Goal: Contribute content: Add original content to the website for others to see

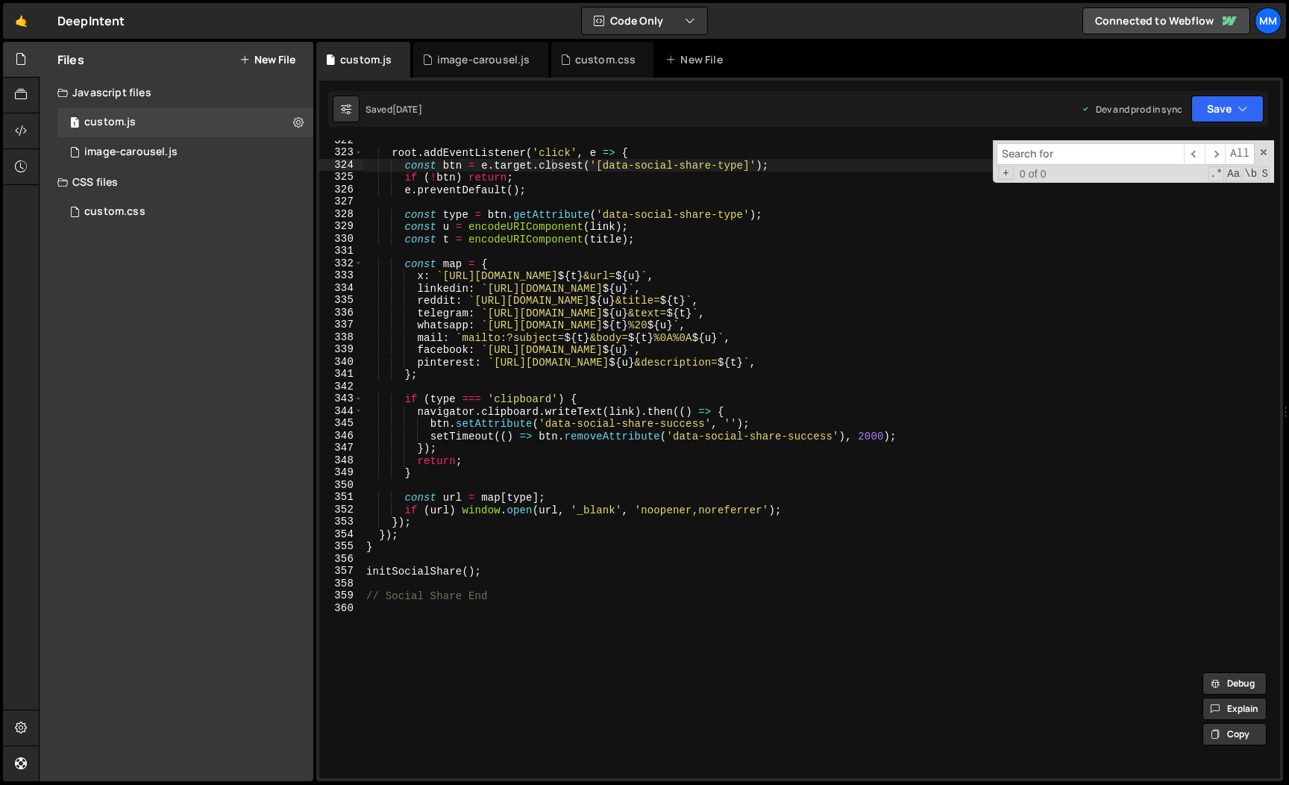
scroll to position [3959, 0]
type textarea "initSocialShare();"
click at [497, 573] on div "root . addEventListener ( 'click' , e => { const btn = e . target . closest ( '…" at bounding box center [818, 464] width 911 height 662
paste textarea "</script>"
type textarea "</script>"
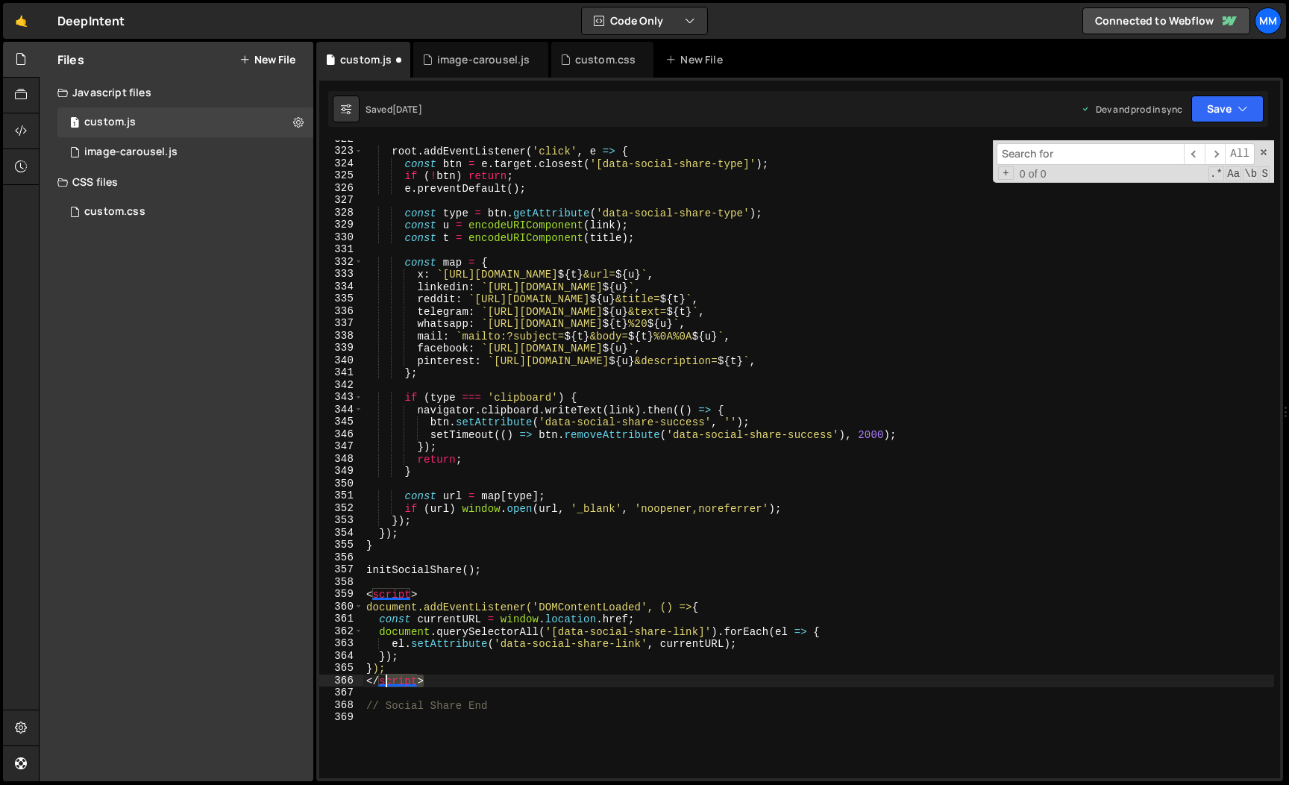
drag, startPoint x: 444, startPoint y: 684, endPoint x: 357, endPoint y: 684, distance: 86.5
click at [357, 684] on div "</script> 322 323 324 325 326 327 328 329 330 331 332 333 334 335 336 337 338 3…" at bounding box center [799, 459] width 961 height 638
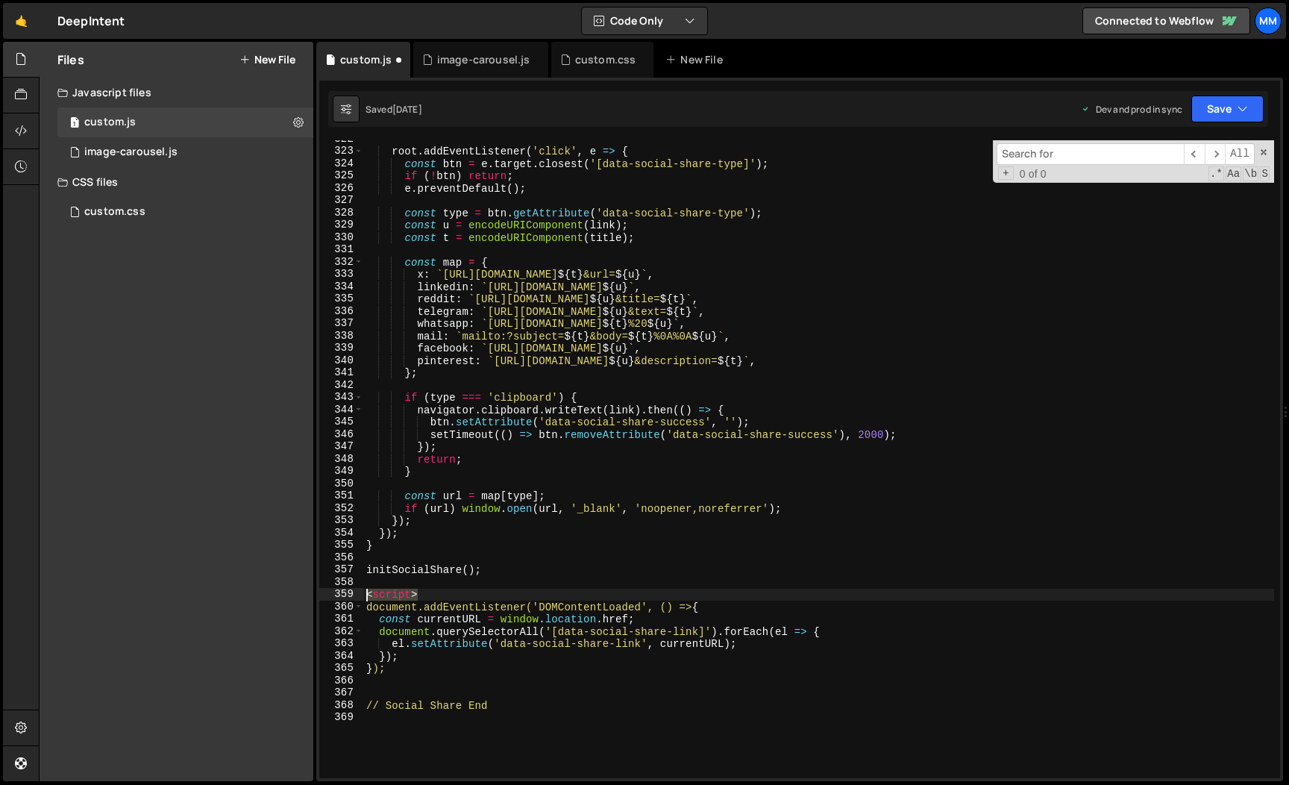
drag, startPoint x: 427, startPoint y: 595, endPoint x: 307, endPoint y: 595, distance: 120.9
click at [307, 595] on div "Files New File Javascript files 1 custom.js 0 1 image-carousel.js 0 CSS files c…" at bounding box center [664, 412] width 1250 height 740
type textarea "<script>"
click at [637, 696] on div "root . addEventListener ( 'click' , e => { const btn = e . target . closest ( '…" at bounding box center [818, 464] width 911 height 662
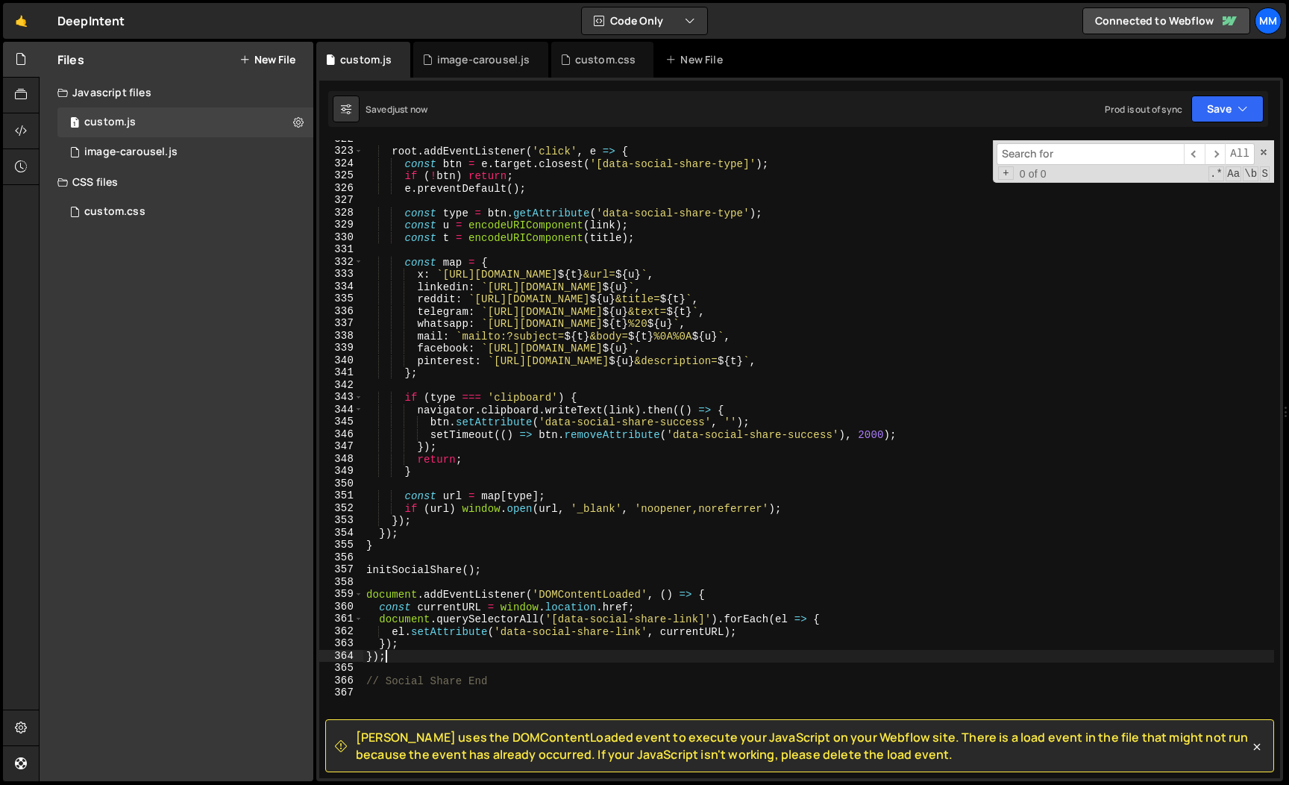
drag, startPoint x: 392, startPoint y: 657, endPoint x: 357, endPoint y: 657, distance: 35.8
click at [357, 657] on div "322 323 324 325 326 327 328 329 330 331 332 333 334 335 336 337 338 339 340 341…" at bounding box center [799, 459] width 961 height 638
type textarea "});"
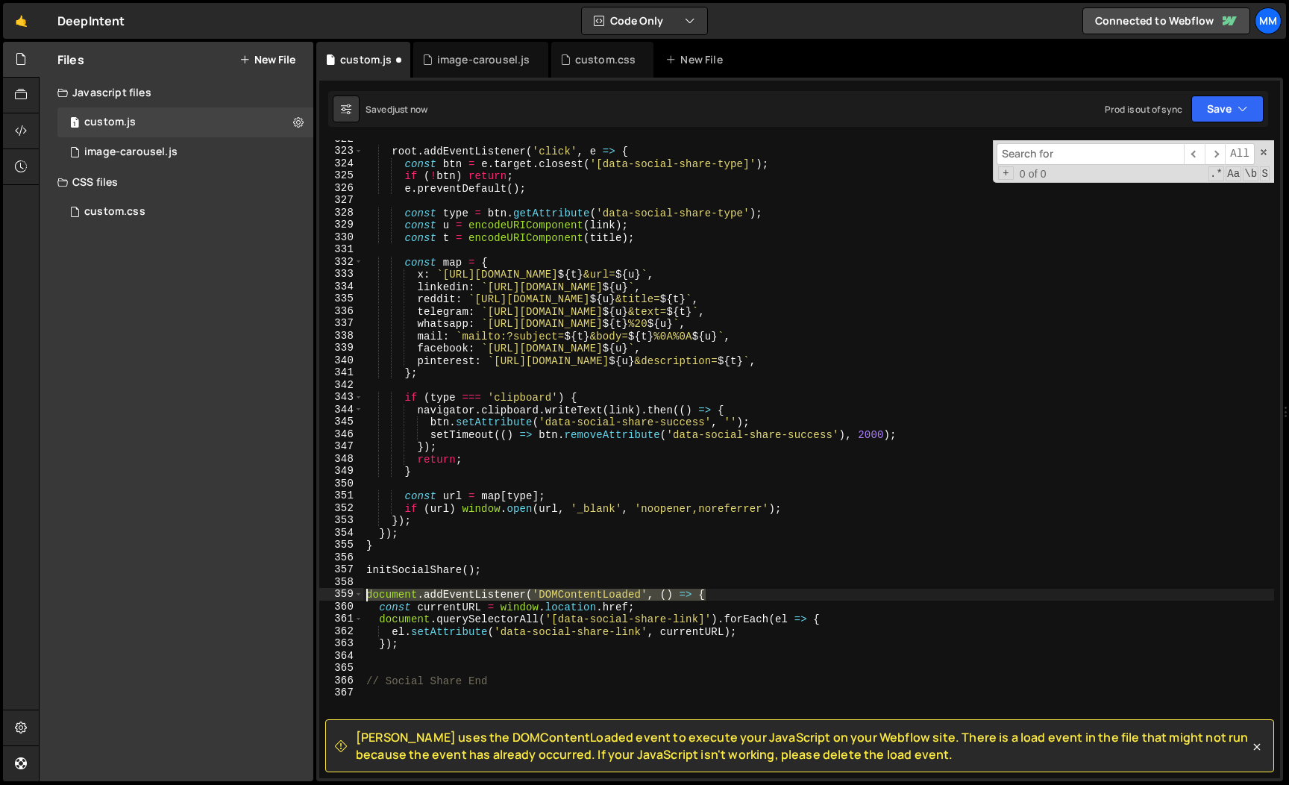
drag, startPoint x: 733, startPoint y: 594, endPoint x: 327, endPoint y: 588, distance: 405.9
click at [327, 588] on div "322 323 324 325 326 327 328 329 330 331 332 333 334 335 336 337 338 339 340 341…" at bounding box center [799, 459] width 961 height 638
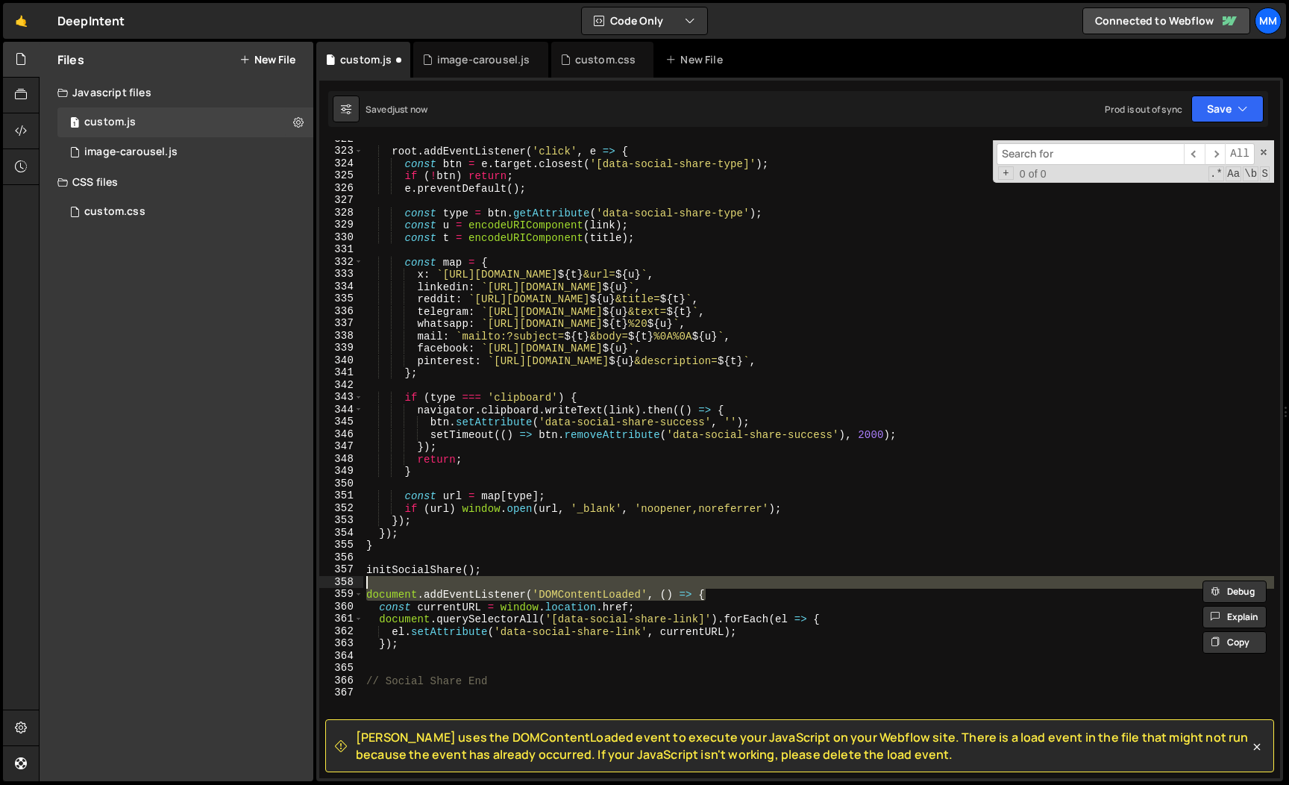
click at [404, 595] on div "root . addEventListener ( 'click' , e => { const btn = e . target . closest ( '…" at bounding box center [818, 459] width 911 height 638
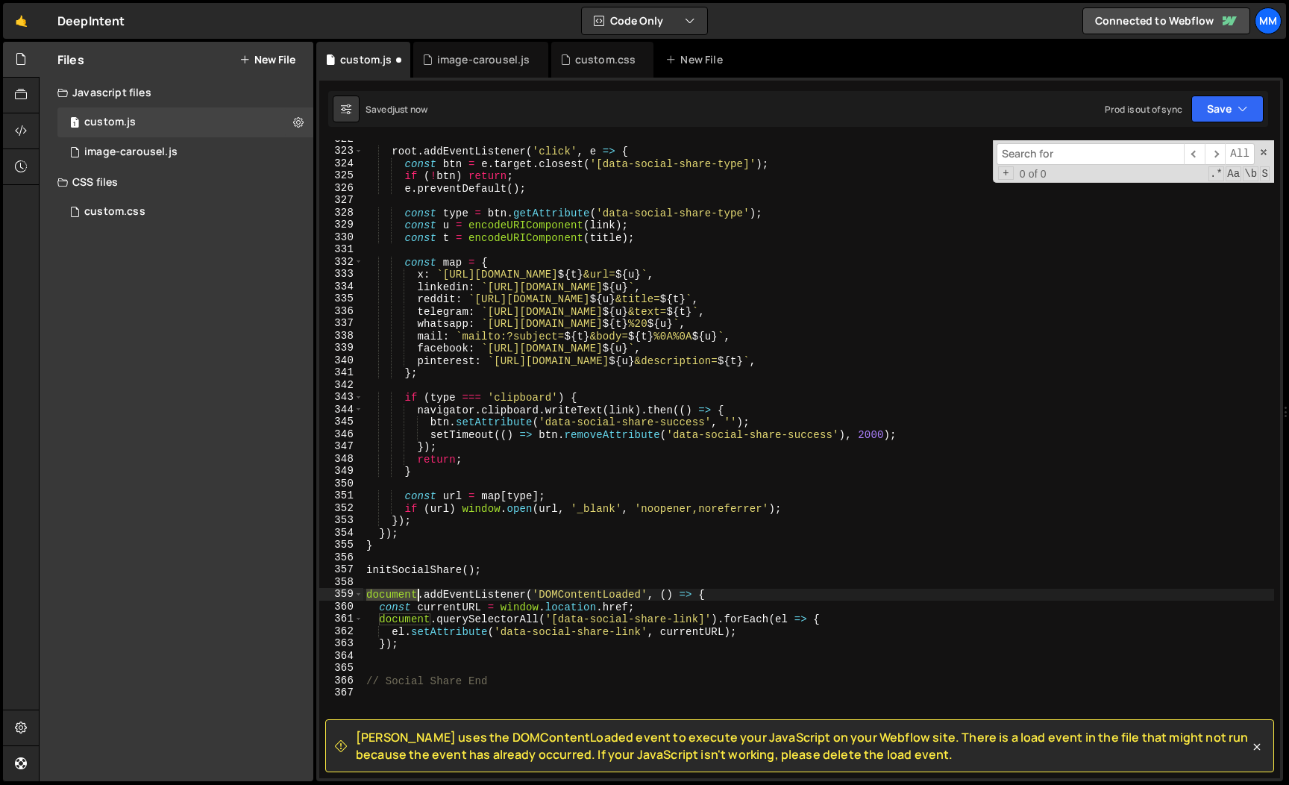
click at [404, 595] on div "root . addEventListener ( 'click' , e => { const btn = e . target . closest ( '…" at bounding box center [818, 464] width 911 height 662
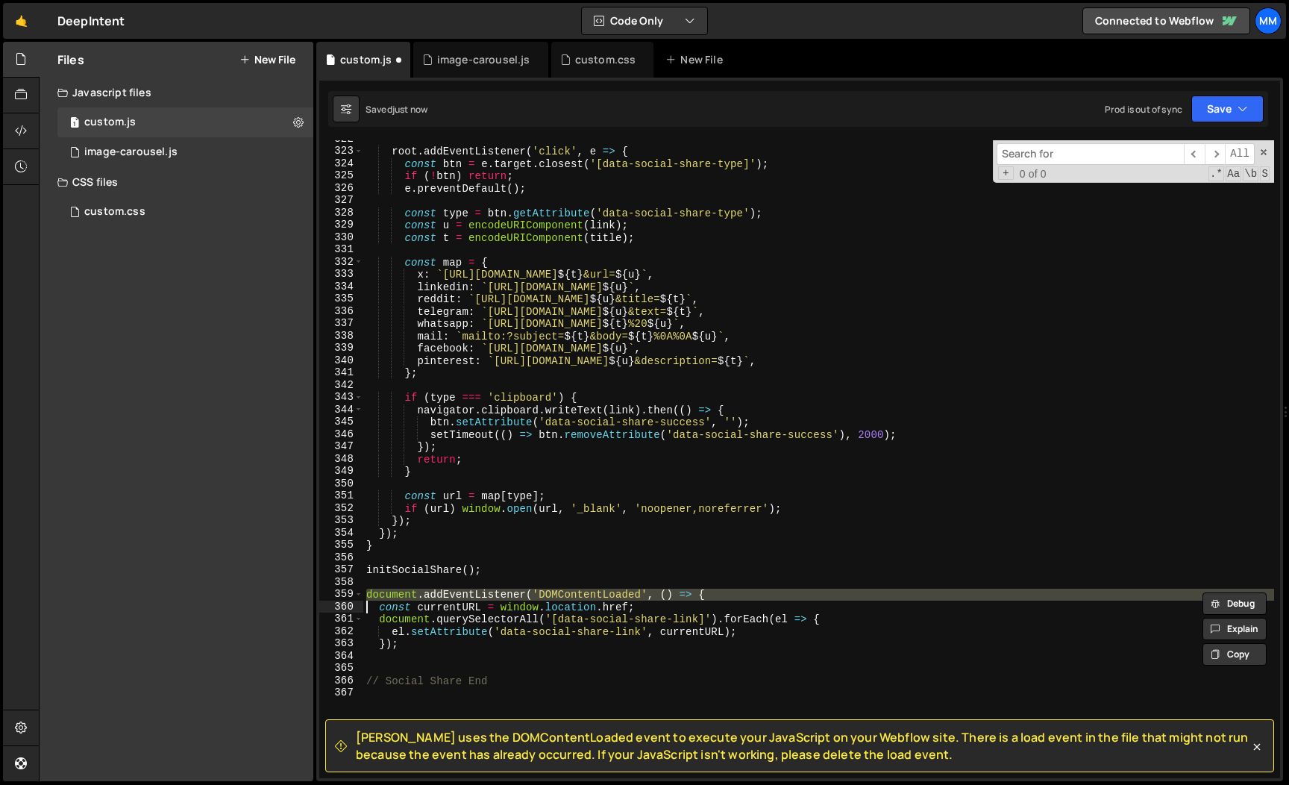
click at [404, 595] on div "root . addEventListener ( 'click' , e => { const btn = e . target . closest ( '…" at bounding box center [818, 464] width 911 height 662
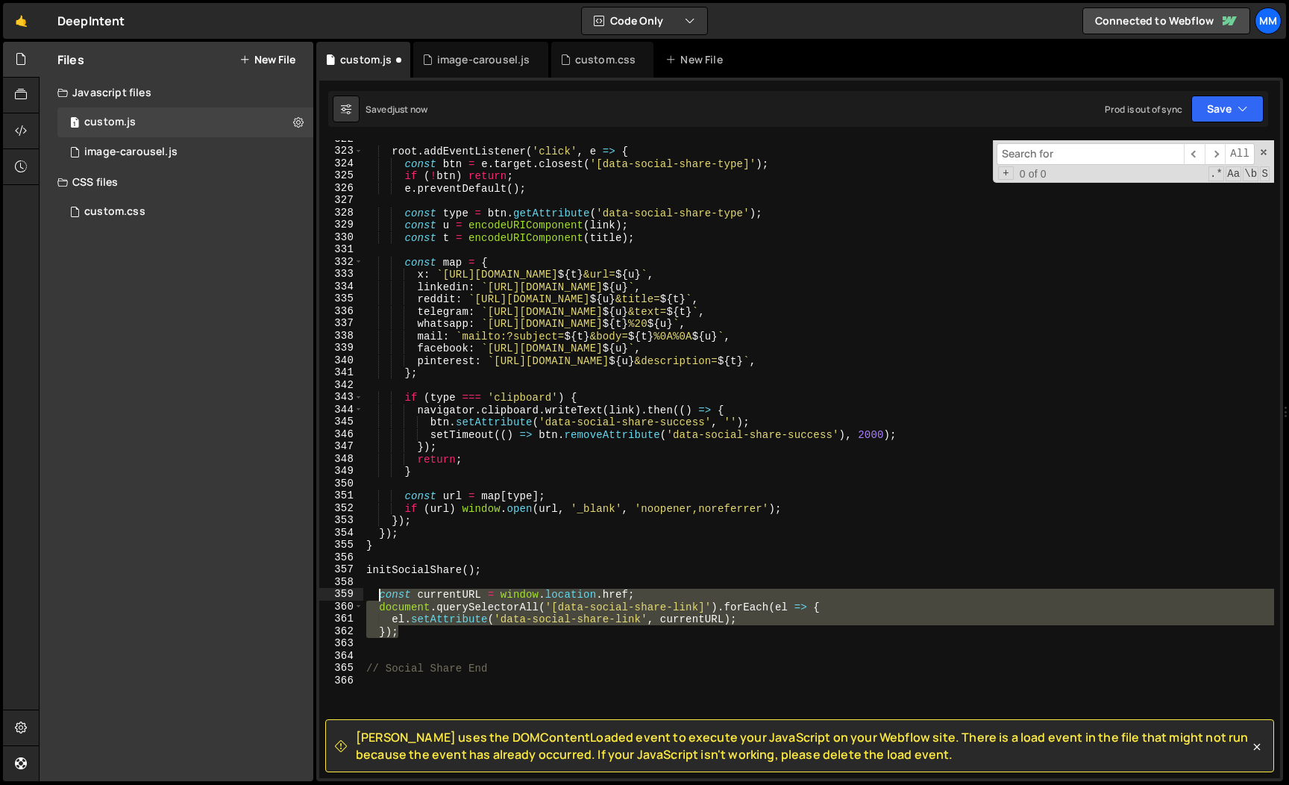
drag, startPoint x: 424, startPoint y: 631, endPoint x: 378, endPoint y: 599, distance: 55.7
click at [378, 599] on div "root . addEventListener ( 'click' , e => { const btn = e . target . closest ( '…" at bounding box center [818, 464] width 911 height 662
type textarea "const currentURL = window.location.href; document.querySelectorAll('[data-socia…"
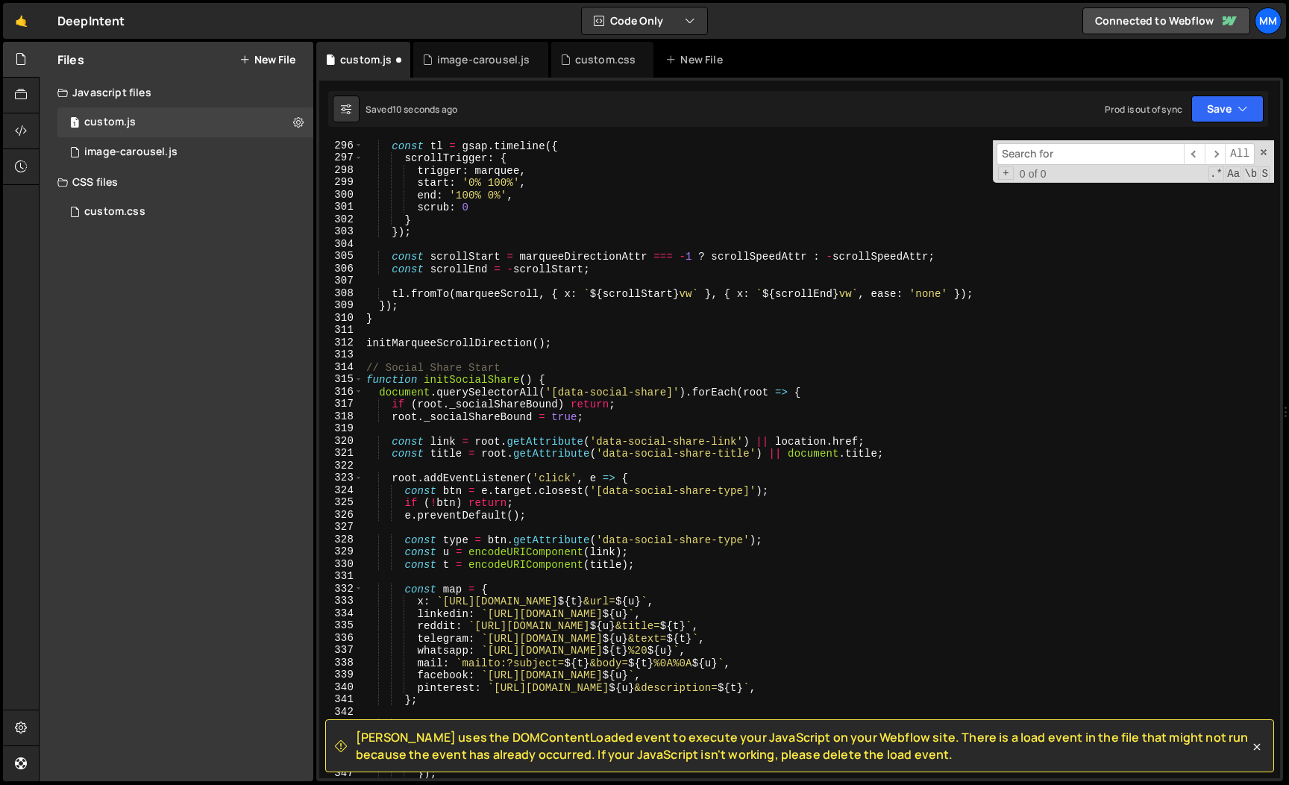
scroll to position [3632, 0]
click at [563, 344] on div "const tl = gsap . timeline ({ scrollTrigger : { trigger : marquee , start : '0%…" at bounding box center [818, 471] width 911 height 662
type textarea "initMarqueeScrollDirection();"
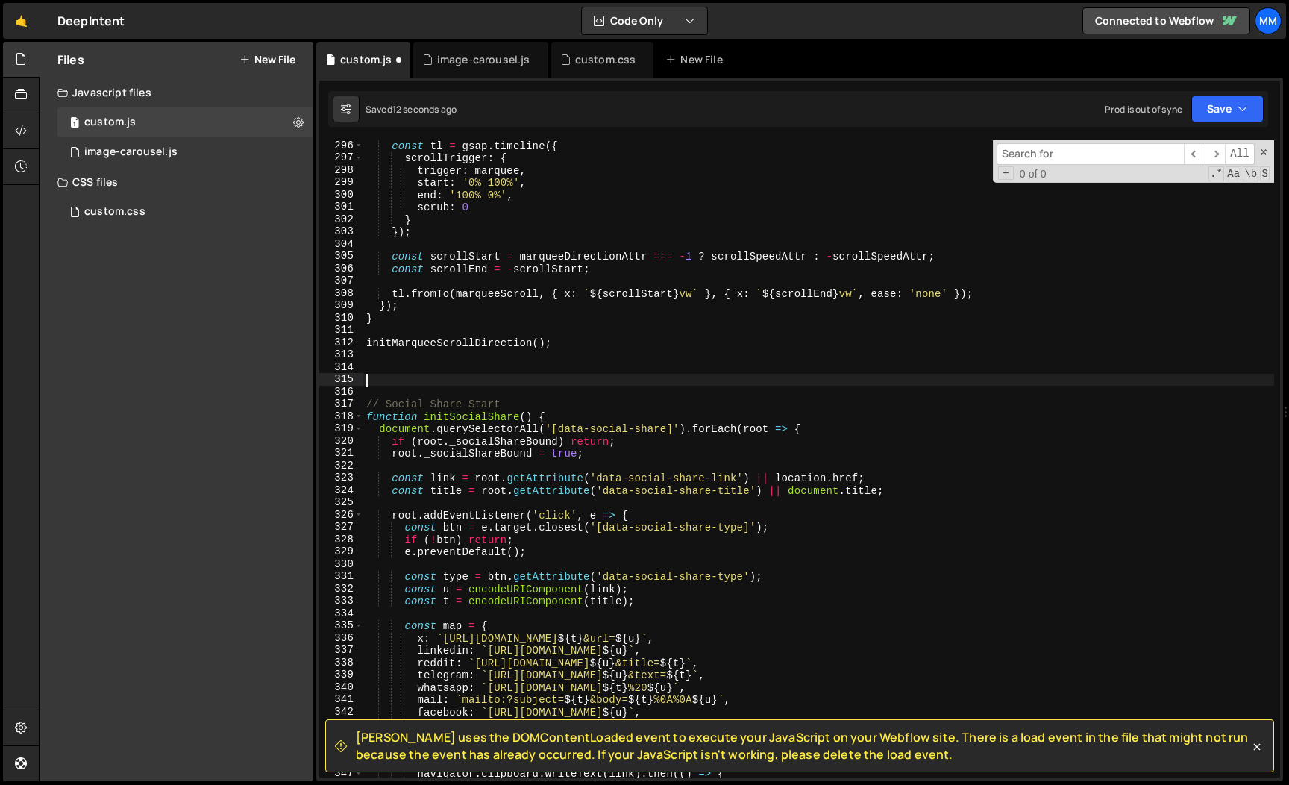
paste textarea "});"
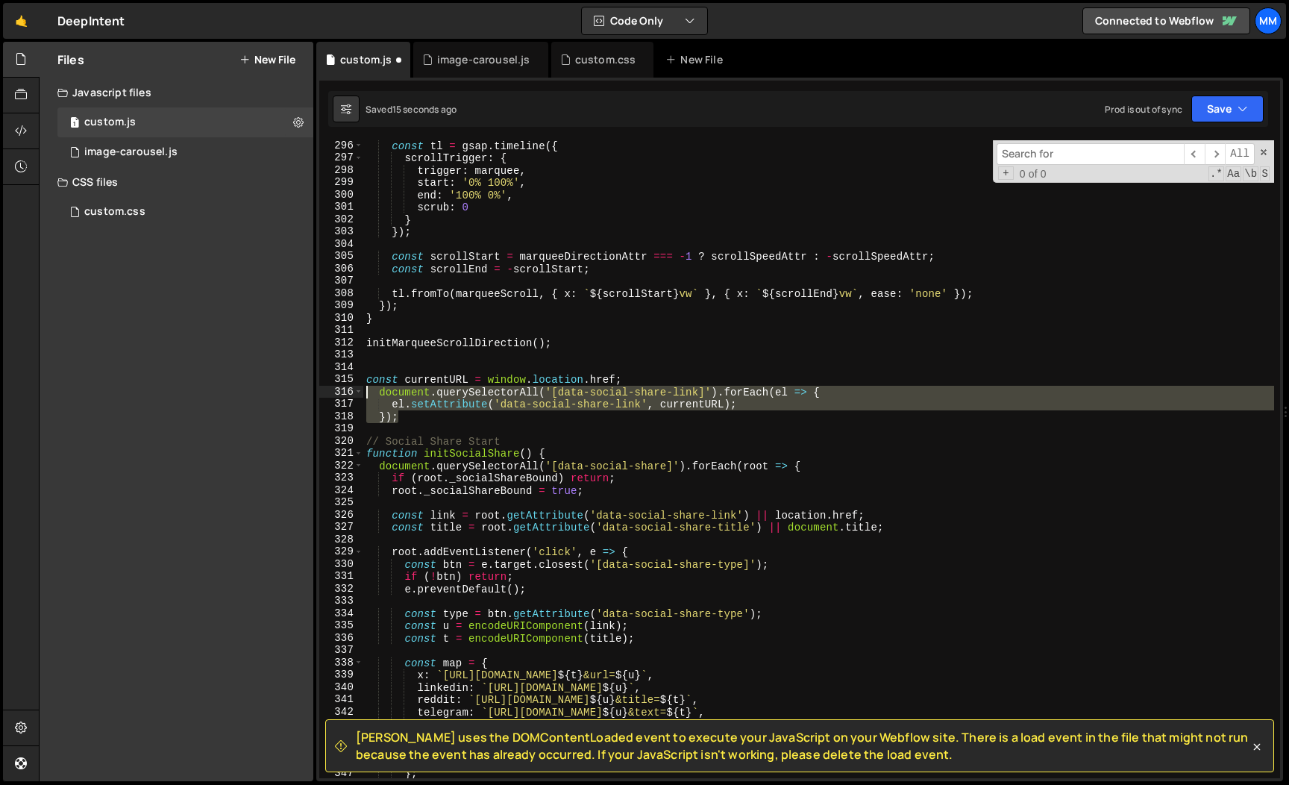
drag, startPoint x: 414, startPoint y: 419, endPoint x: 345, endPoint y: 385, distance: 77.4
click at [345, 386] on div "}); 296 297 298 299 300 301 302 303 304 305 306 307 308 309 310 311 312 313 314…" at bounding box center [799, 459] width 961 height 638
type textarea "const currentURL = window.location.href; document.querySelectorAll('[data-socia…"
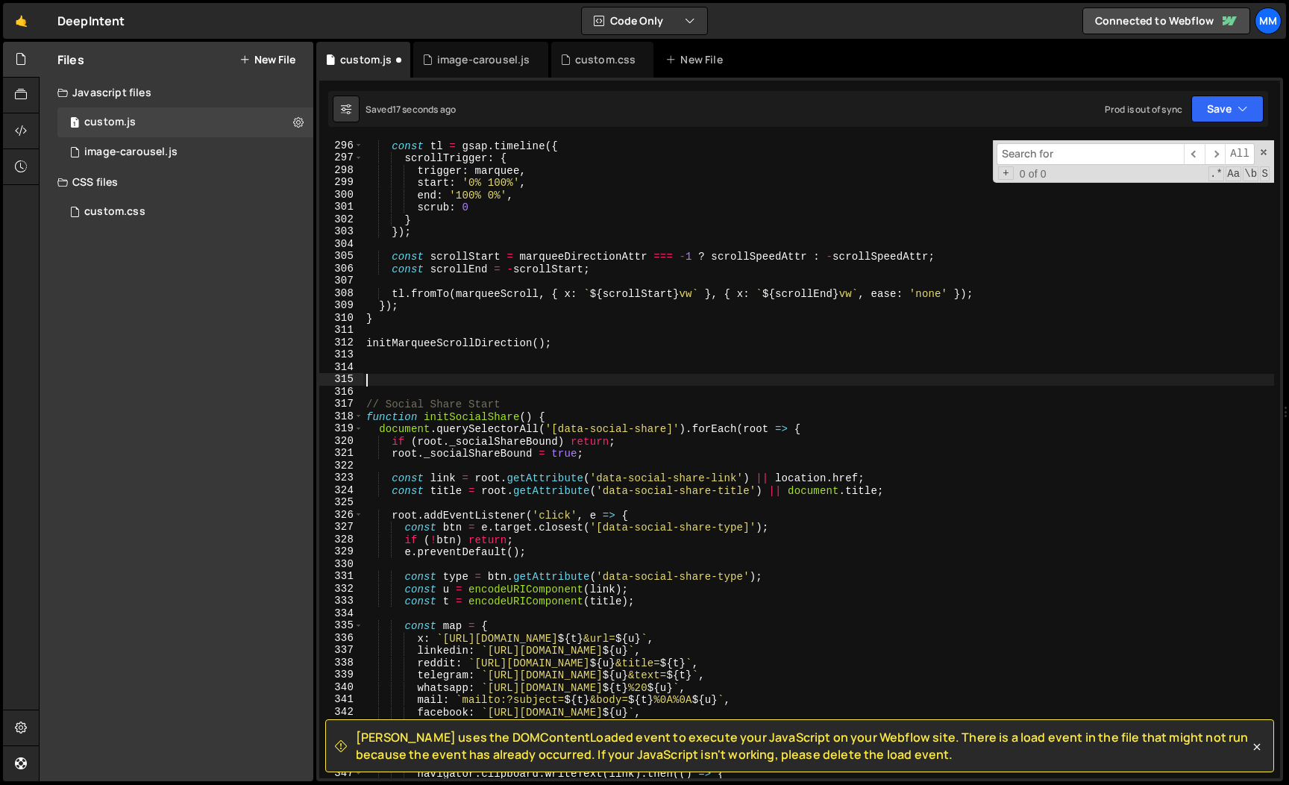
click at [527, 401] on div "const tl = gsap . timeline ({ scrollTrigger : { trigger : marquee , start : '0%…" at bounding box center [818, 471] width 911 height 662
type textarea "// Social Share Start"
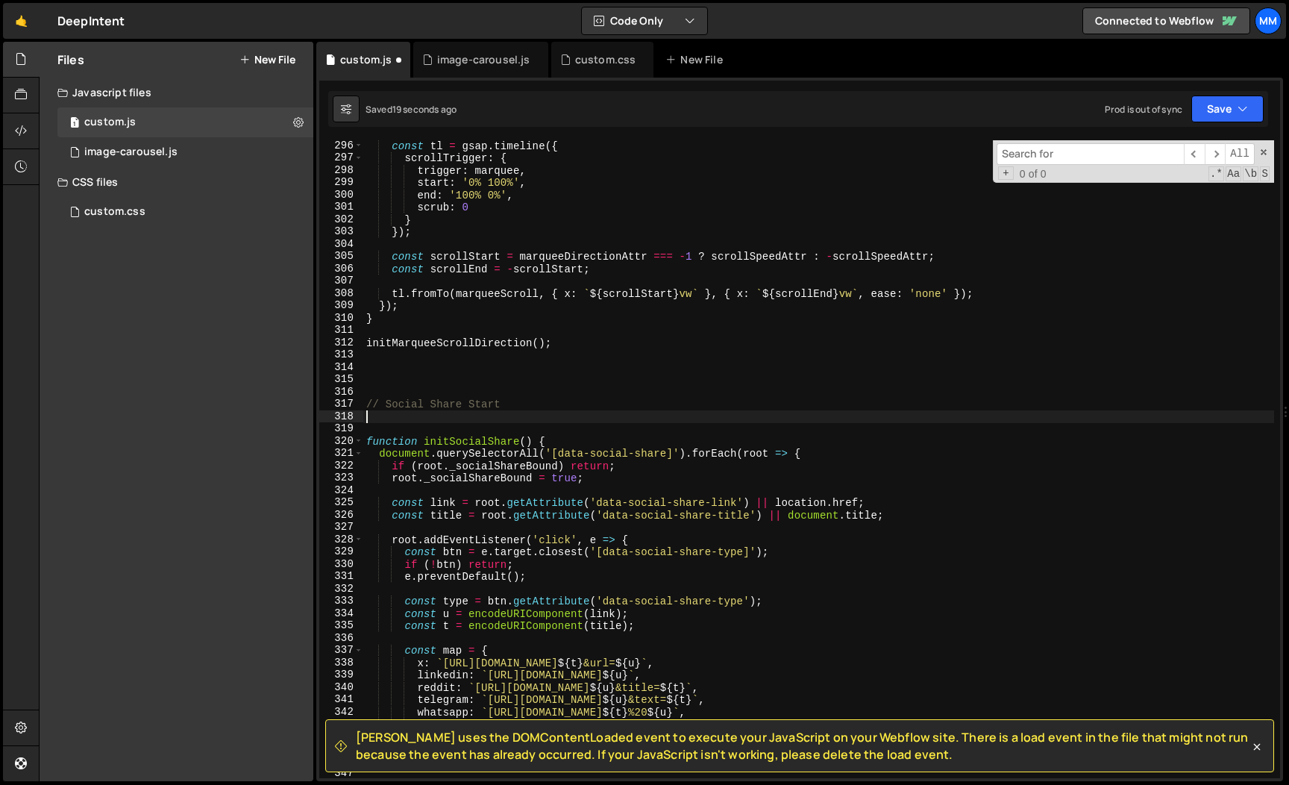
paste textarea "});"
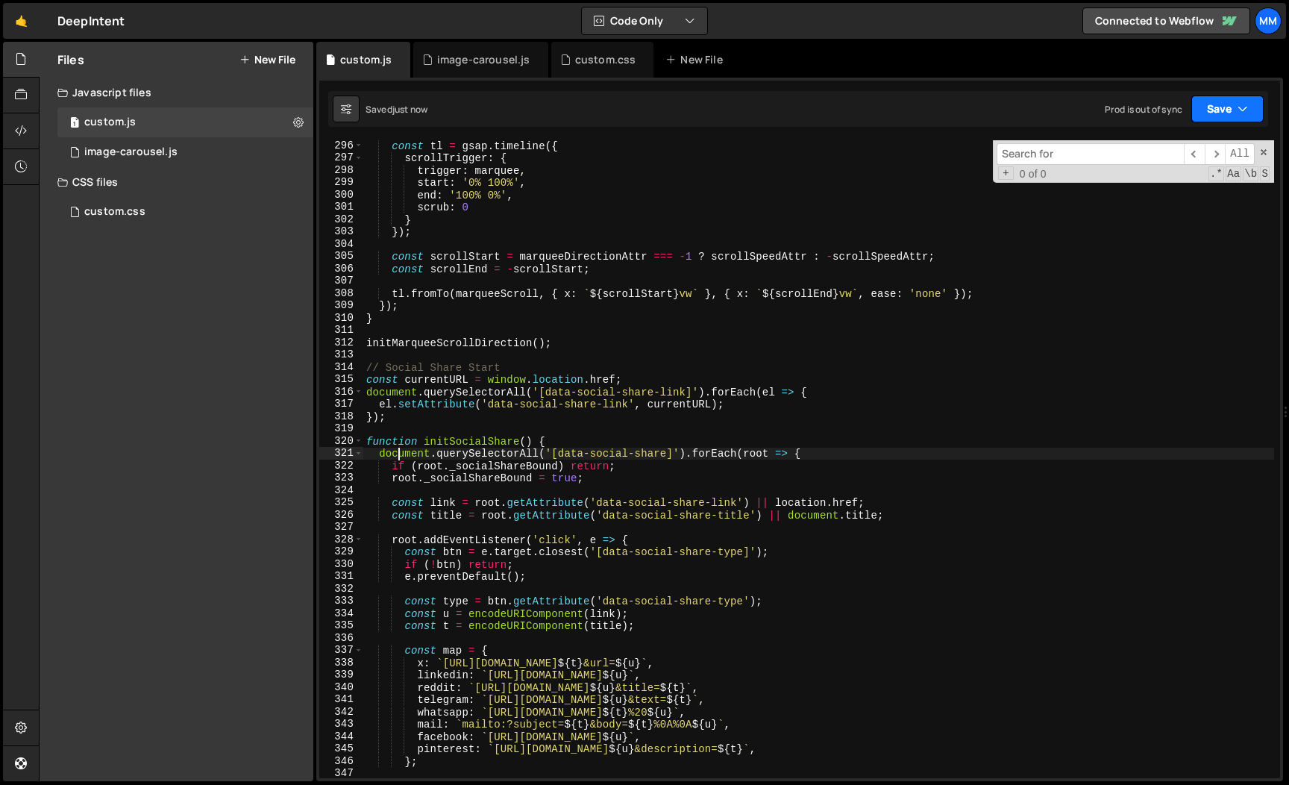
type textarea "document.querySelectorAll('[data-social-share]').forEach(root => {"
click at [1219, 105] on button "Save" at bounding box center [1227, 108] width 72 height 27
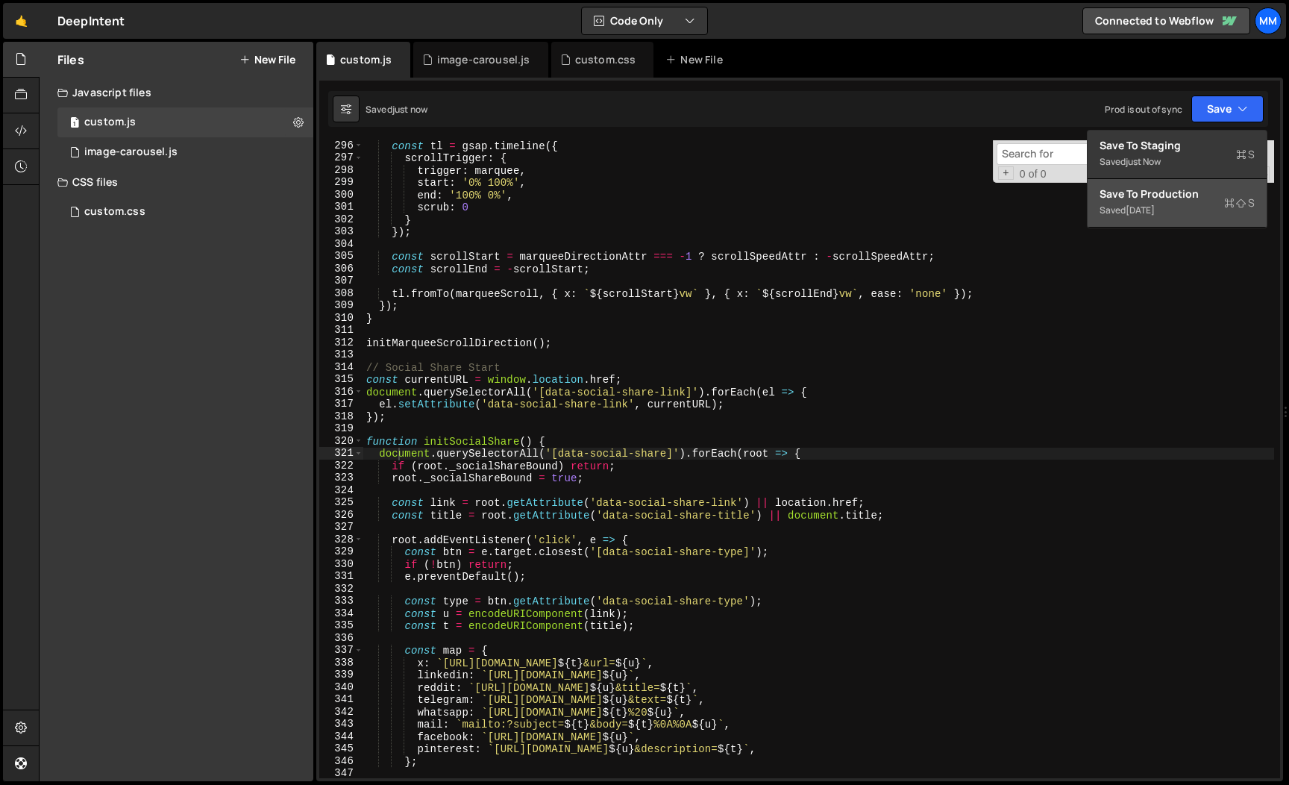
click at [1162, 187] on div "Save to Production S" at bounding box center [1177, 194] width 155 height 15
